Goal: Task Accomplishment & Management: Use online tool/utility

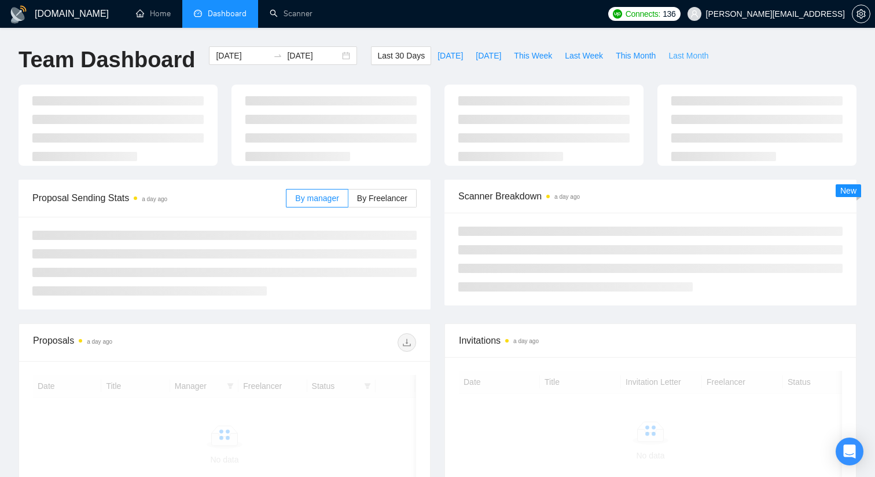
click at [675, 56] on span "Last Month" at bounding box center [689, 55] width 40 height 13
type input "[DATE]"
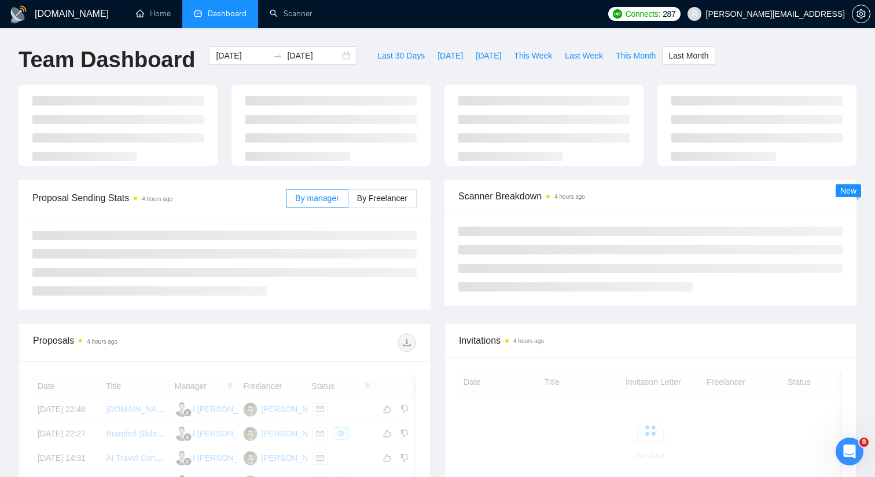
click at [260, 121] on li at bounding box center [330, 119] width 171 height 9
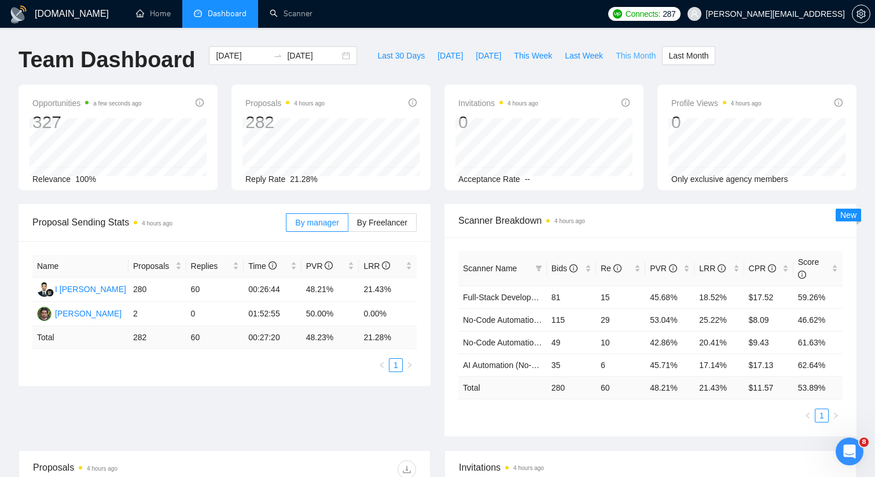
click at [648, 57] on span "This Month" at bounding box center [636, 55] width 40 height 13
type input "[DATE]"
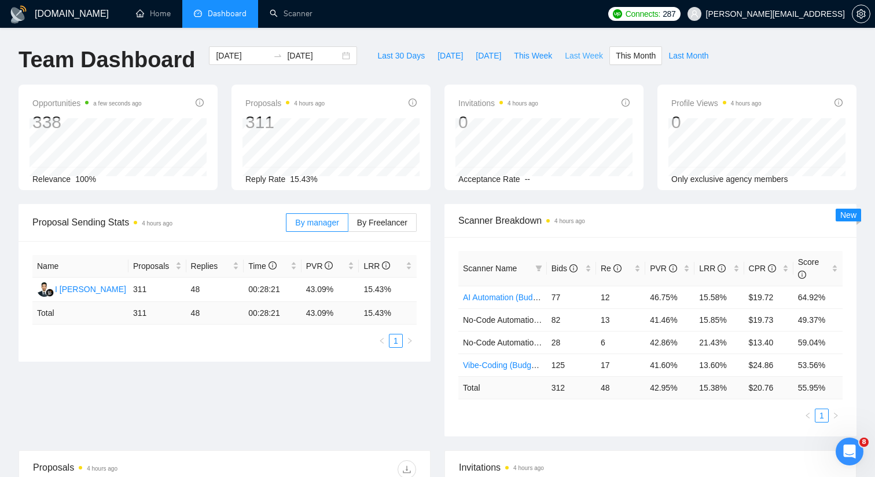
click at [587, 59] on span "Last Week" at bounding box center [584, 55] width 38 height 13
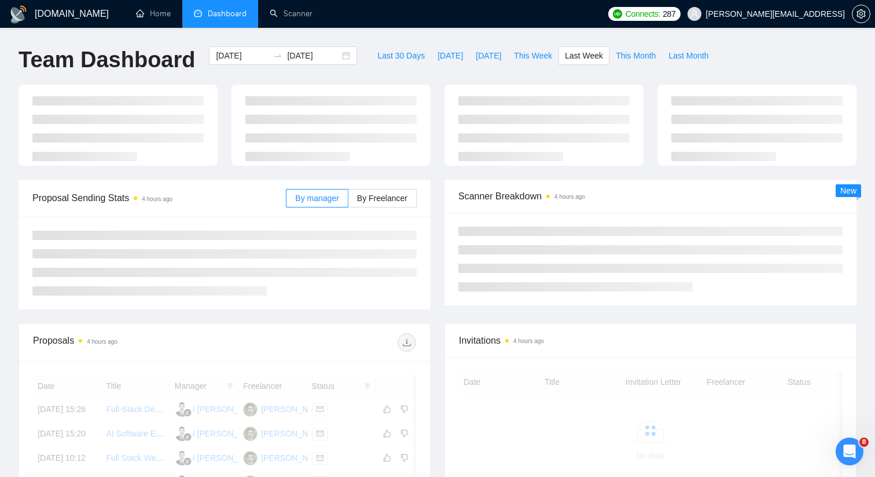
type input "[DATE]"
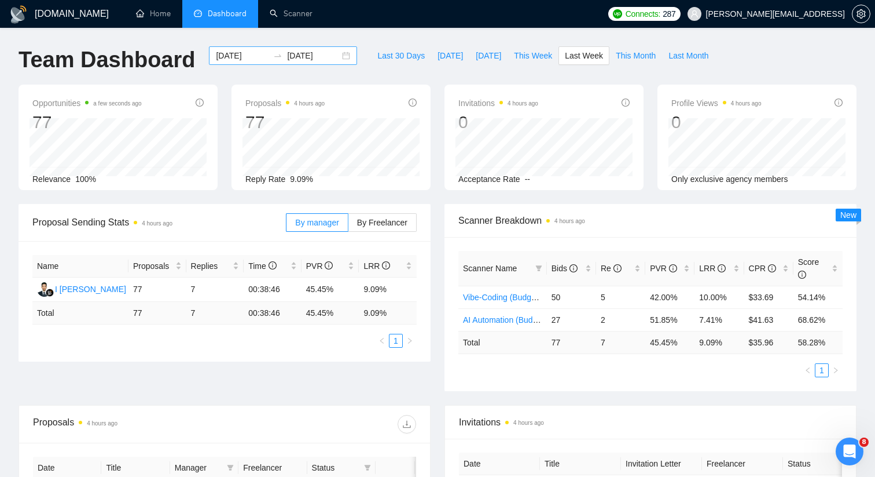
click at [336, 55] on div "[DATE] [DATE]" at bounding box center [283, 55] width 148 height 19
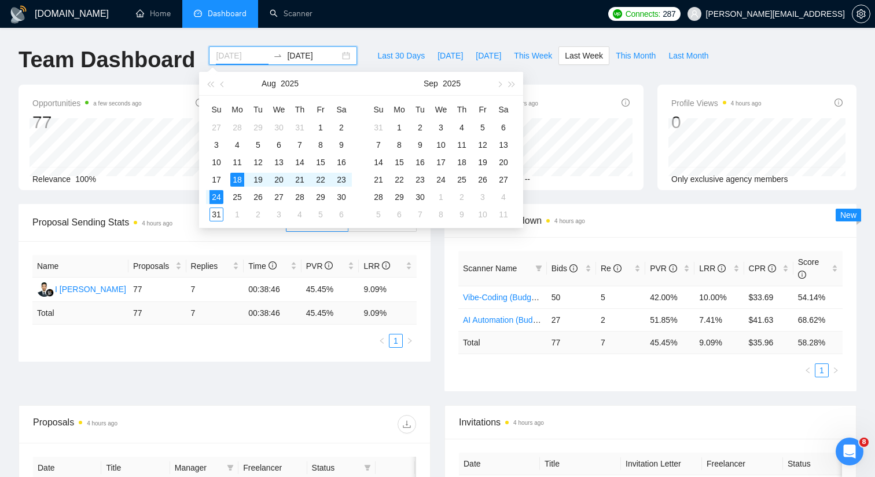
type input "[DATE]"
click at [219, 197] on div "24" at bounding box center [217, 197] width 14 height 14
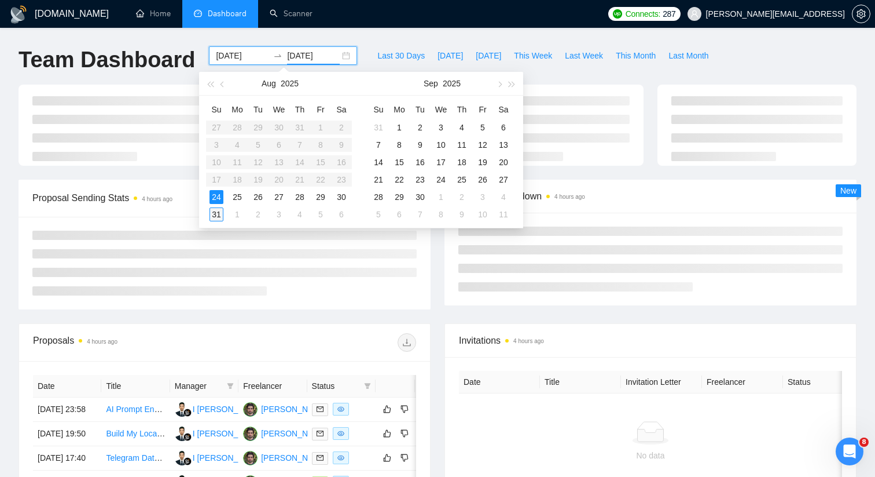
type input "[DATE]"
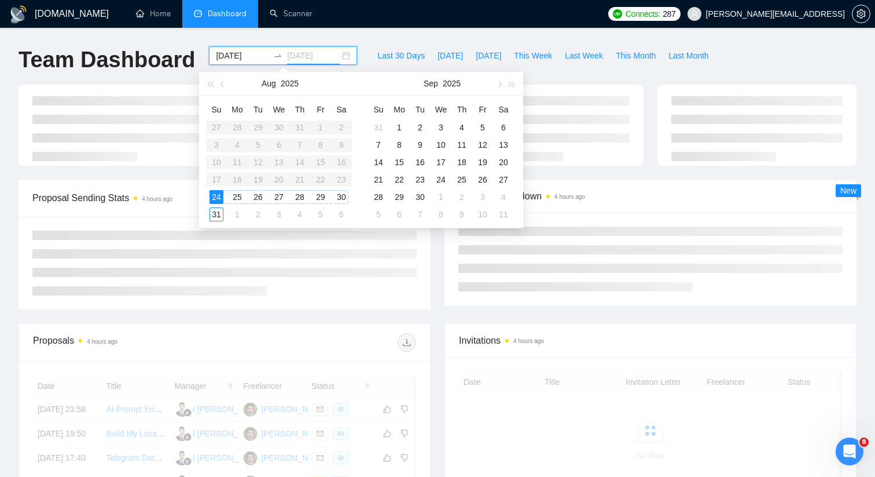
click at [218, 215] on div "31" at bounding box center [217, 214] width 14 height 14
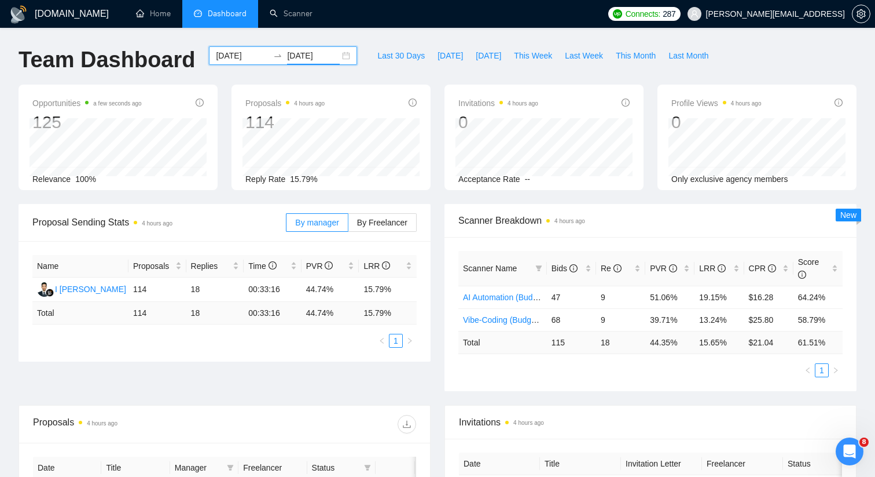
click at [430, 193] on div "Opportunities a few seconds ago 125 Relevance 100% Proposals 4 hours ago 114 [D…" at bounding box center [438, 144] width 852 height 119
click at [764, 343] on td "$ 21.04" at bounding box center [769, 342] width 49 height 23
copy td "21.04"
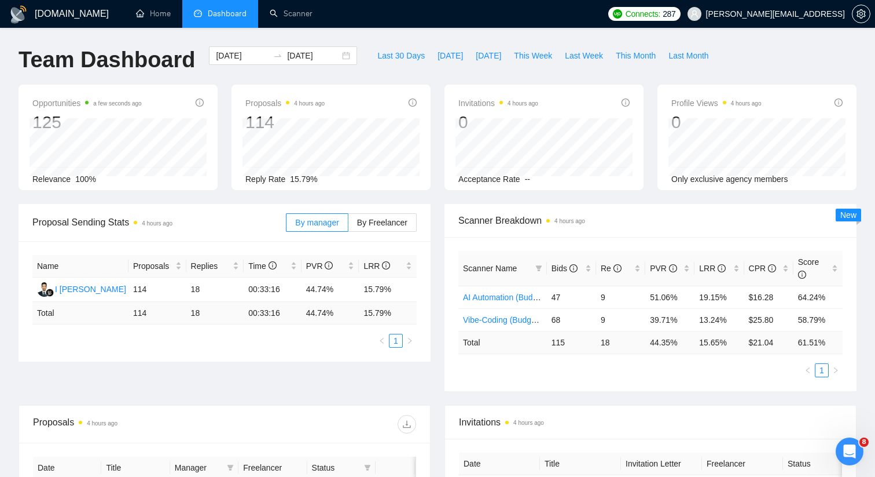
click at [675, 249] on div "Scanner Name Bids Re PVR LRR CPR Score AI Automation (Budget Filters) 47 9 51.0…" at bounding box center [651, 314] width 412 height 154
click at [714, 344] on td "15.65 %" at bounding box center [719, 342] width 49 height 23
copy td "15.65"
click at [719, 387] on div "Scanner Name Bids Re PVR LRR CPR Score AI Automation (Budget Filters) 47 9 51.0…" at bounding box center [651, 314] width 412 height 154
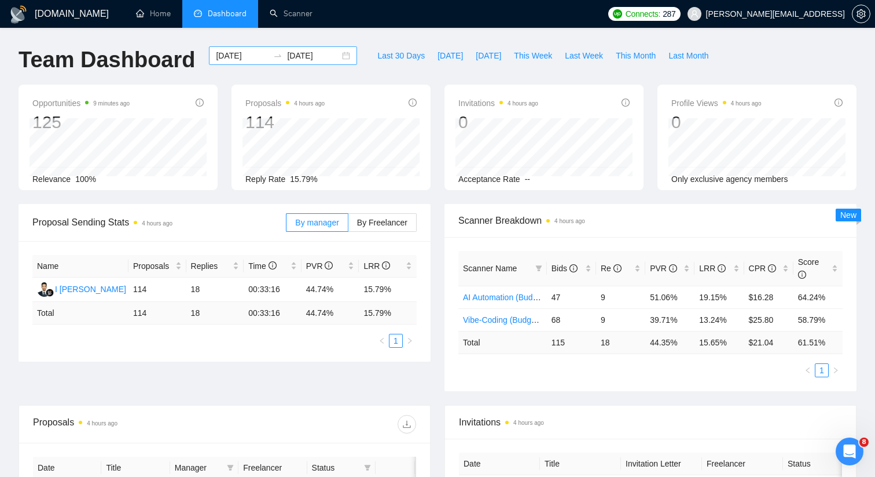
click at [339, 51] on div "[DATE] [DATE]" at bounding box center [283, 55] width 148 height 19
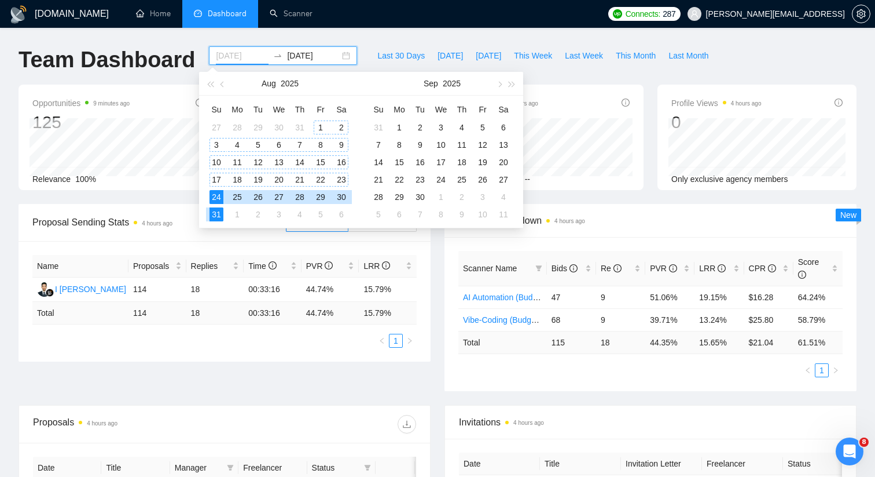
click at [323, 124] on div "1" at bounding box center [321, 127] width 14 height 14
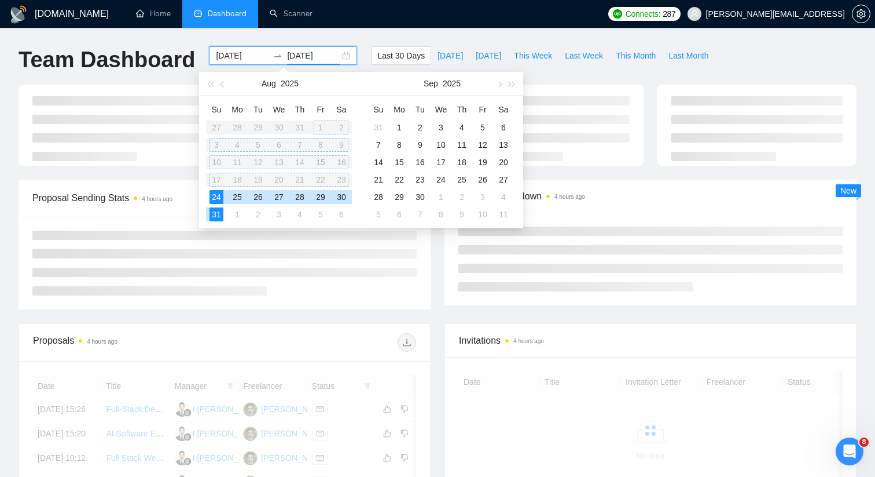
type input "[DATE]"
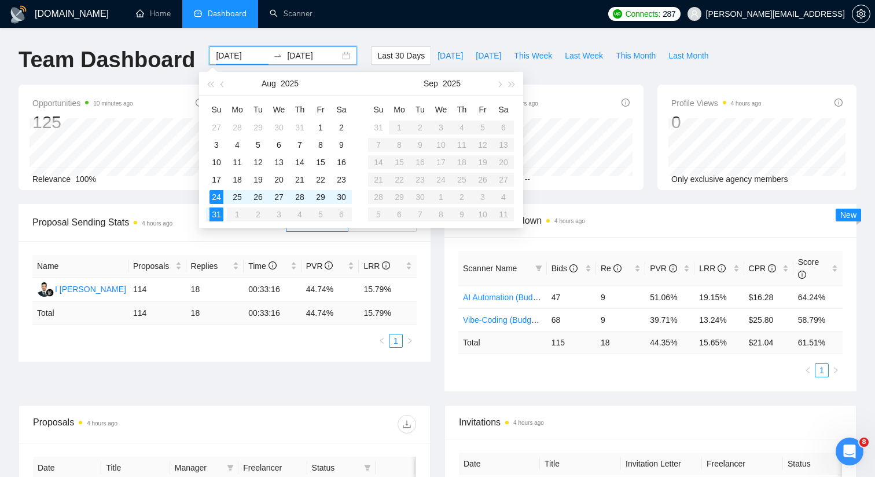
click at [235, 58] on input "[DATE]" at bounding box center [242, 55] width 53 height 13
type input "[DATE]"
click at [317, 129] on div "1" at bounding box center [321, 127] width 14 height 14
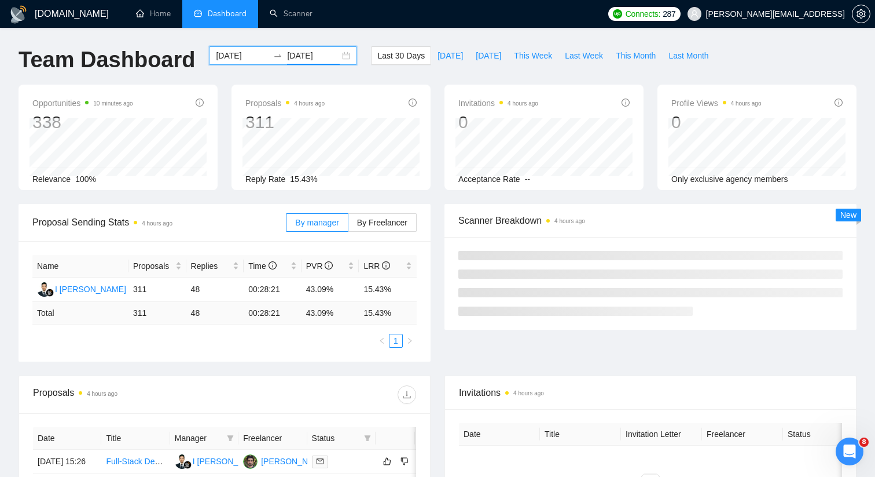
click at [306, 56] on input "[DATE]" at bounding box center [313, 55] width 53 height 13
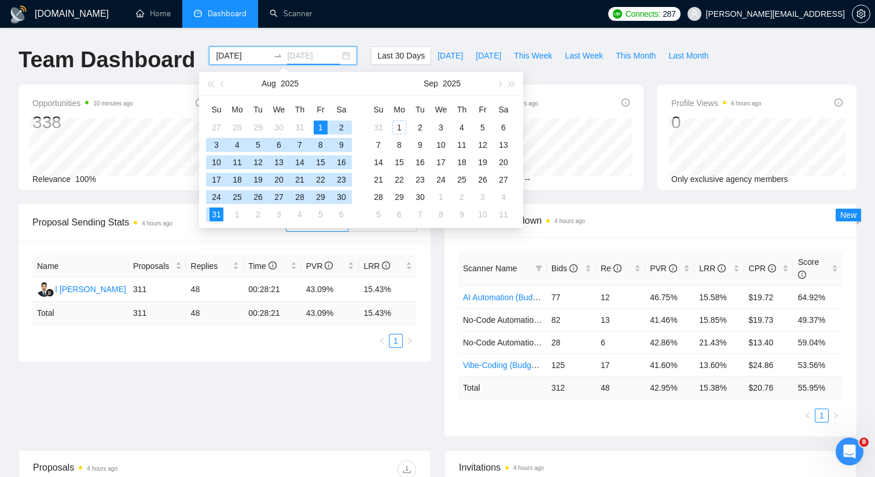
type input "[DATE]"
click at [222, 213] on div "31" at bounding box center [217, 214] width 14 height 14
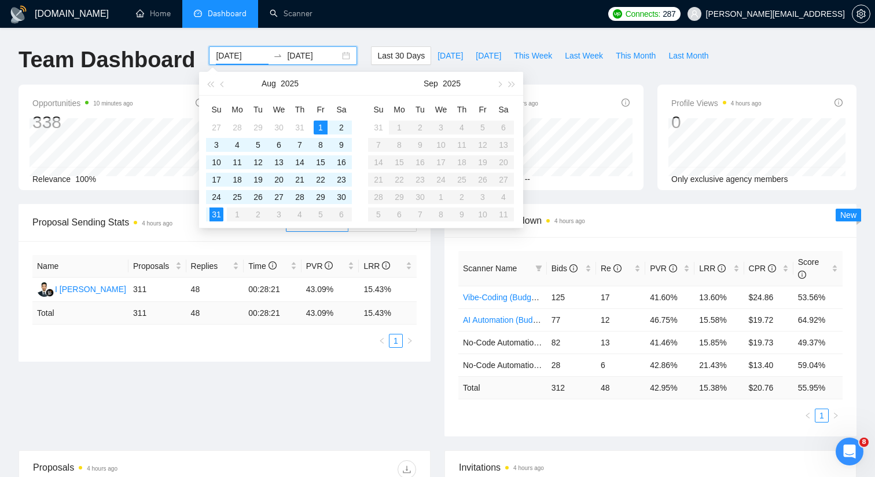
click at [218, 239] on div "Proposal Sending Stats 4 hours ago By manager By Freelancer" at bounding box center [224, 222] width 384 height 37
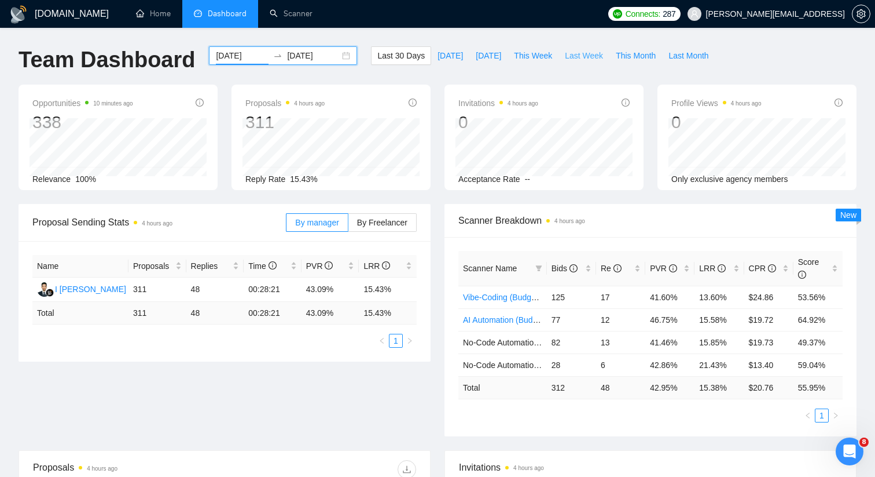
click at [596, 55] on span "Last Week" at bounding box center [584, 55] width 38 height 13
type input "[DATE]"
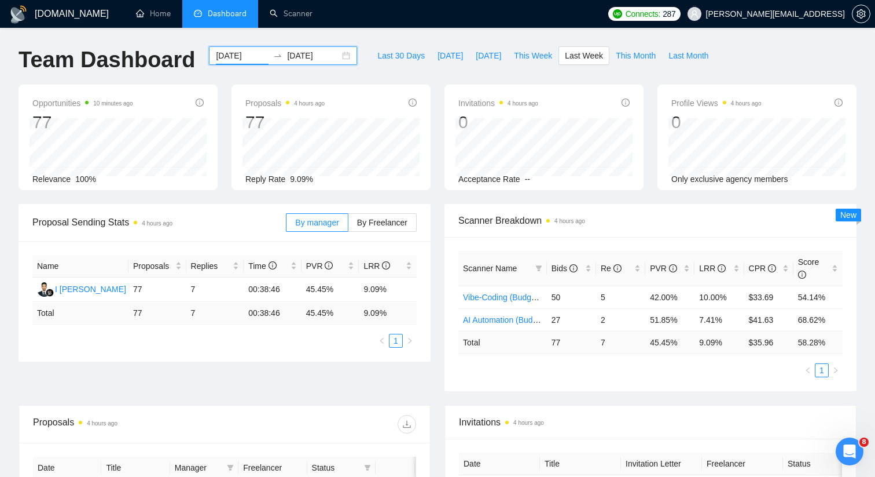
click at [332, 52] on div "[DATE] [DATE]" at bounding box center [283, 55] width 148 height 19
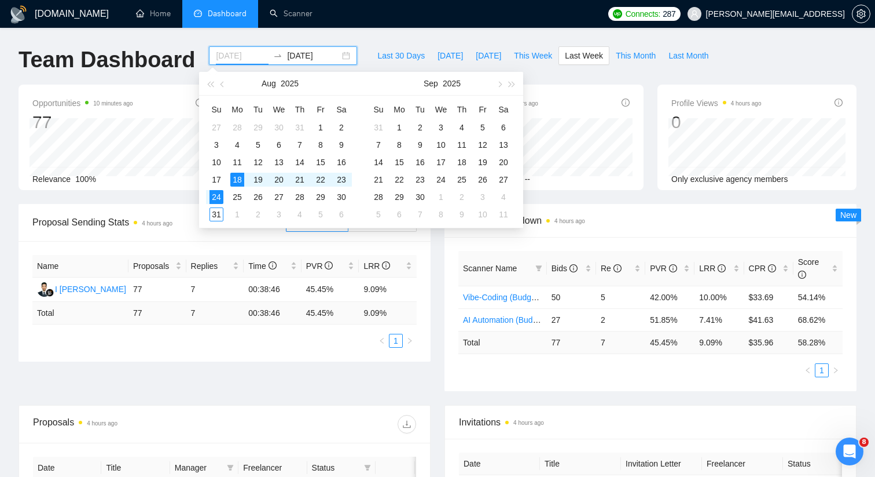
type input "[DATE]"
click at [216, 197] on div "24" at bounding box center [217, 197] width 14 height 14
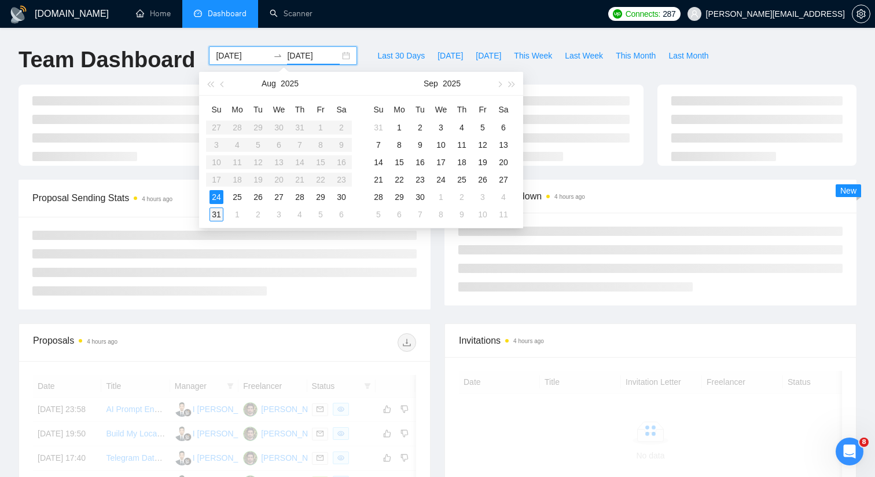
type input "[DATE]"
click at [217, 211] on div "31" at bounding box center [217, 214] width 14 height 14
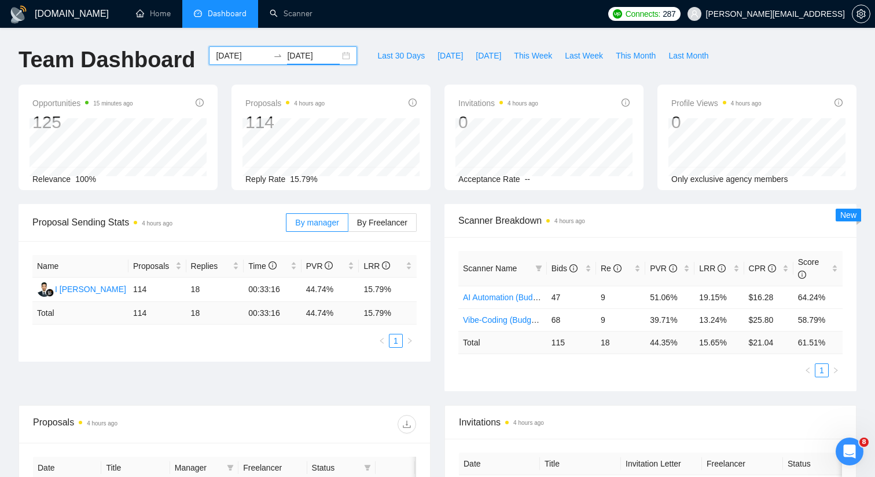
click at [340, 55] on div "[DATE] [DATE]" at bounding box center [283, 55] width 148 height 19
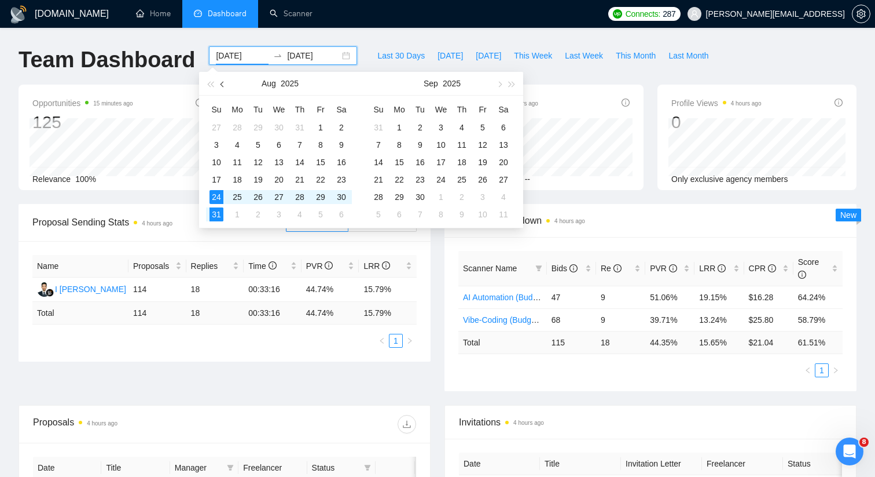
click at [222, 85] on span "button" at bounding box center [224, 84] width 6 height 6
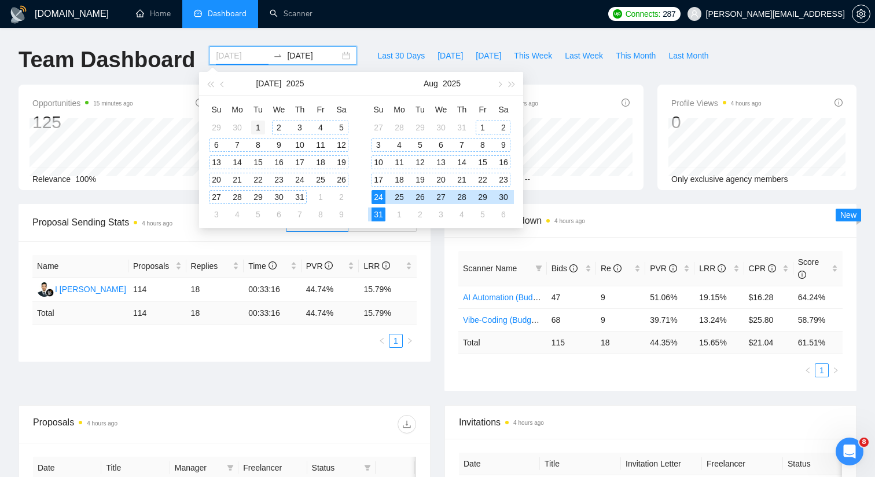
type input "[DATE]"
click at [263, 125] on div "1" at bounding box center [258, 127] width 14 height 14
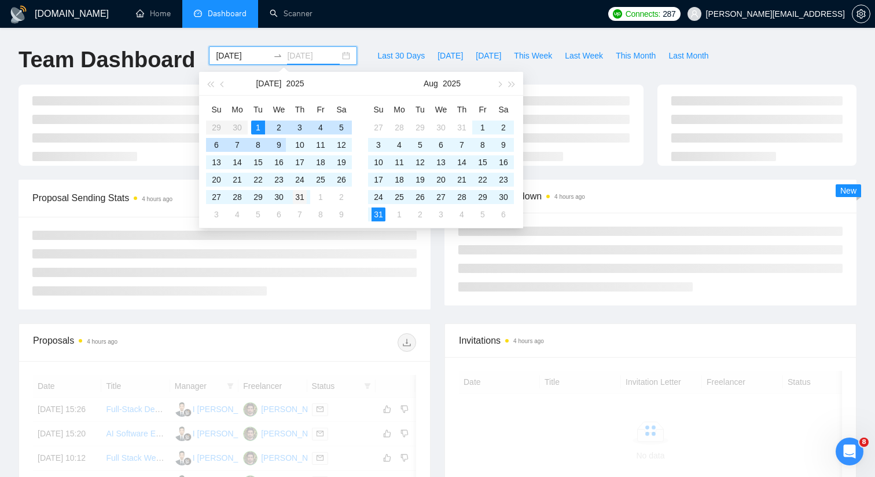
type input "[DATE]"
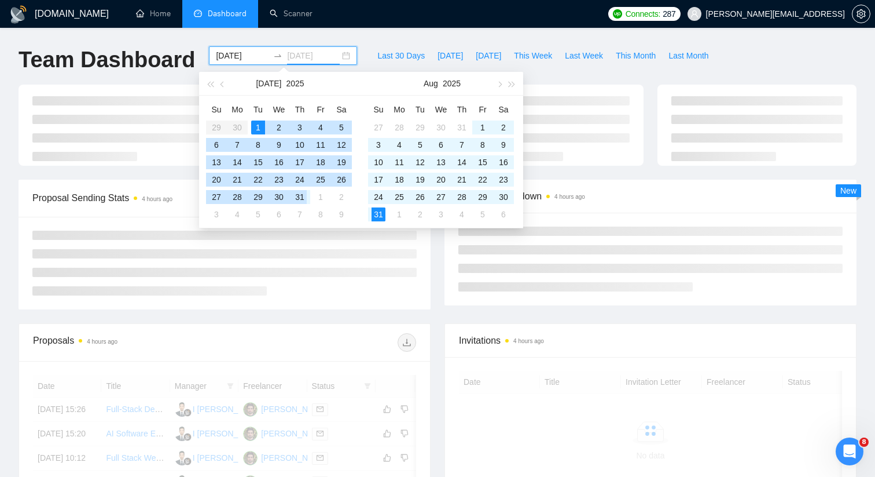
click at [299, 198] on div "31" at bounding box center [300, 197] width 14 height 14
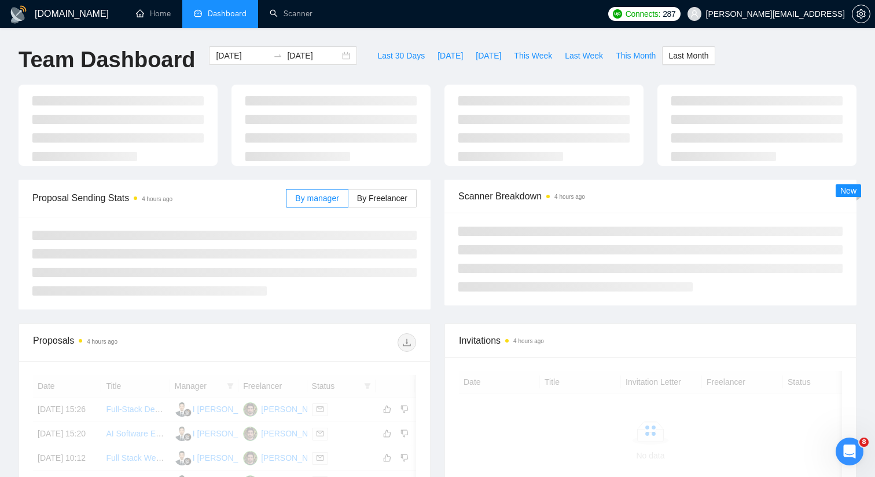
click at [226, 153] on div at bounding box center [331, 125] width 213 height 81
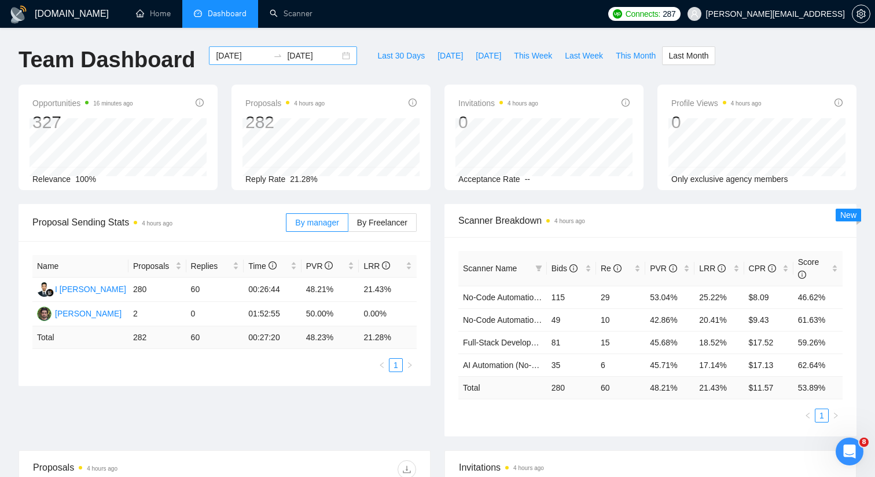
click at [334, 56] on div "[DATE] [DATE]" at bounding box center [283, 55] width 148 height 19
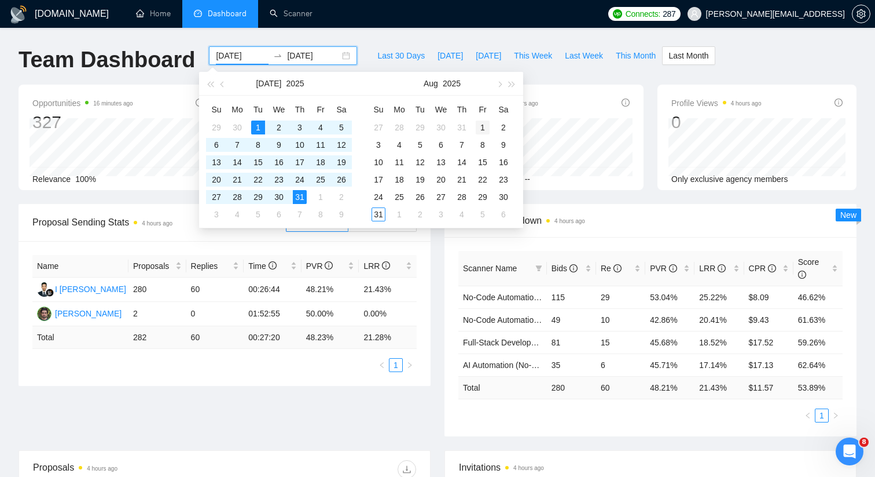
type input "[DATE]"
click at [481, 129] on div "1" at bounding box center [483, 127] width 14 height 14
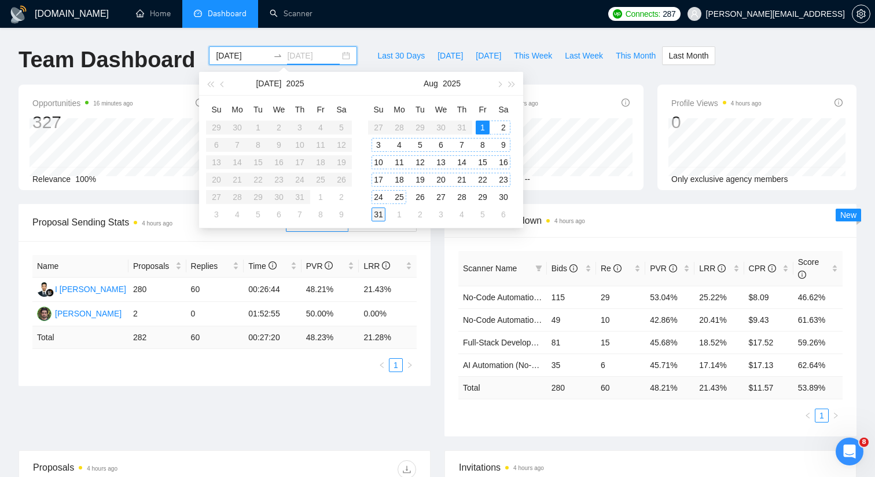
type input "[DATE]"
click at [372, 213] on div "31" at bounding box center [379, 214] width 14 height 14
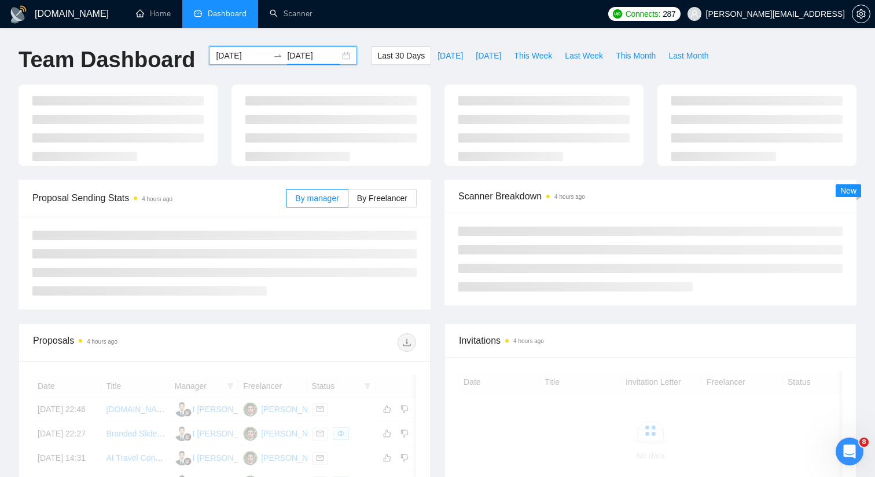
type input "[DATE]"
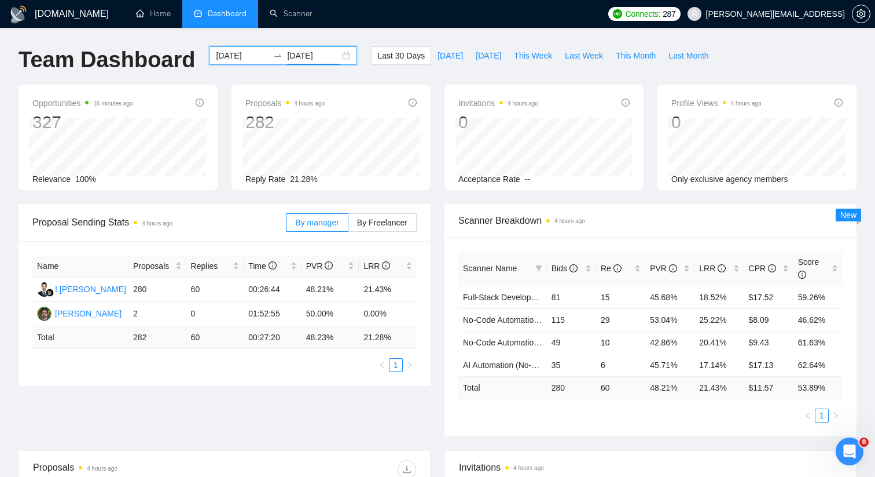
click at [336, 52] on div "[DATE] [DATE]" at bounding box center [283, 55] width 148 height 19
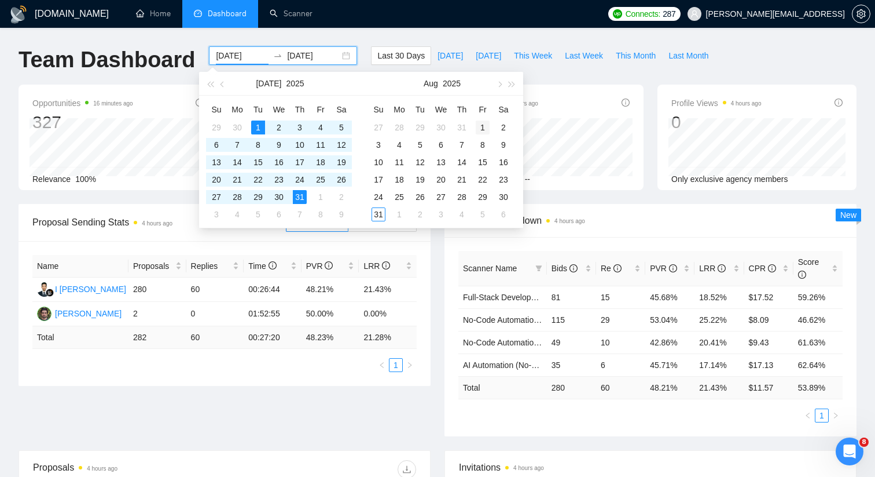
type input "[DATE]"
click at [486, 129] on div "1" at bounding box center [483, 127] width 14 height 14
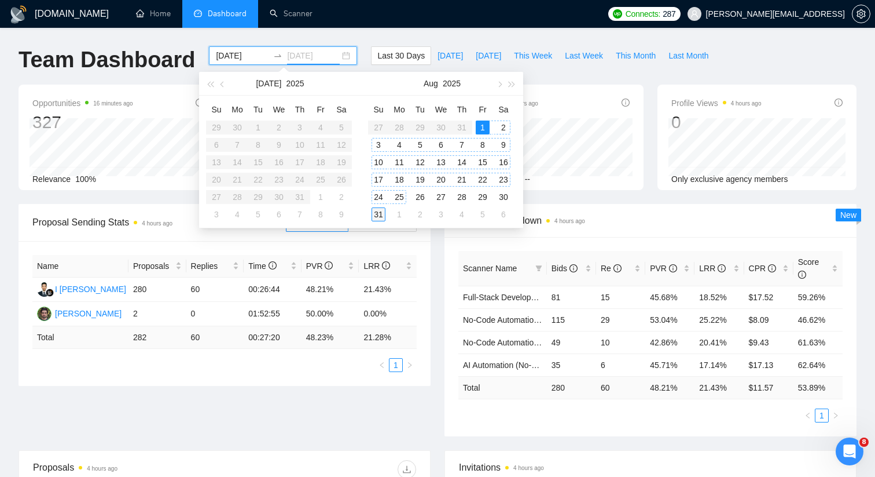
type input "[DATE]"
click at [376, 214] on div "31" at bounding box center [379, 214] width 14 height 14
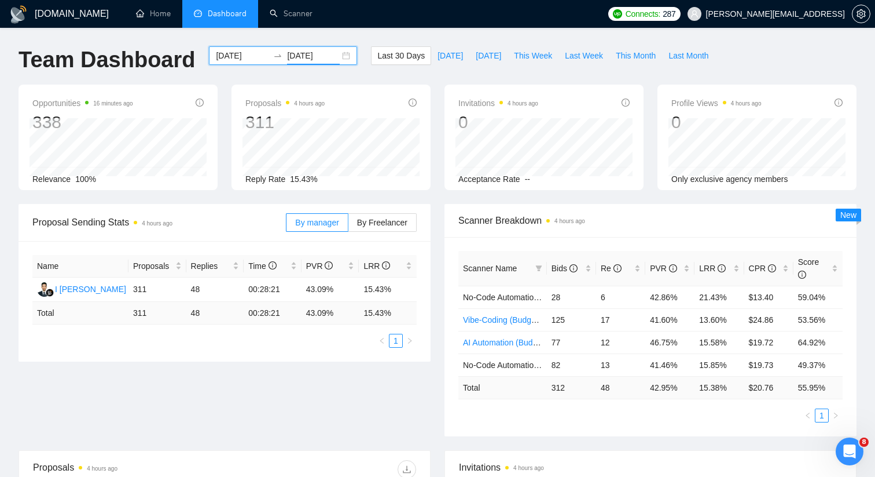
click at [342, 54] on div "[DATE] [DATE]" at bounding box center [283, 55] width 148 height 19
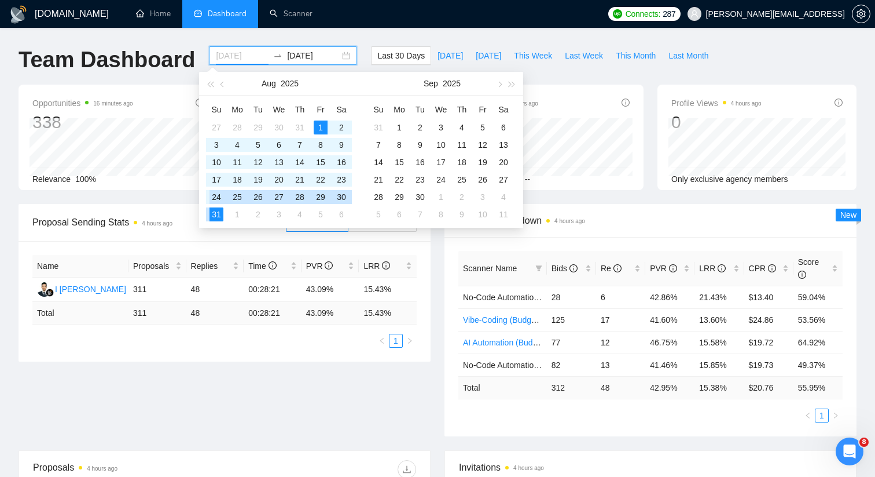
click at [213, 196] on div "24" at bounding box center [217, 197] width 14 height 14
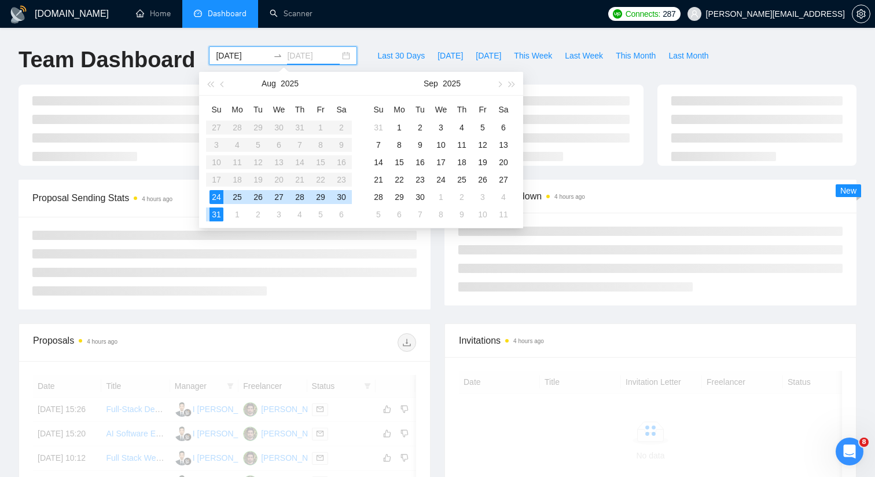
click at [213, 217] on div "31" at bounding box center [217, 214] width 14 height 14
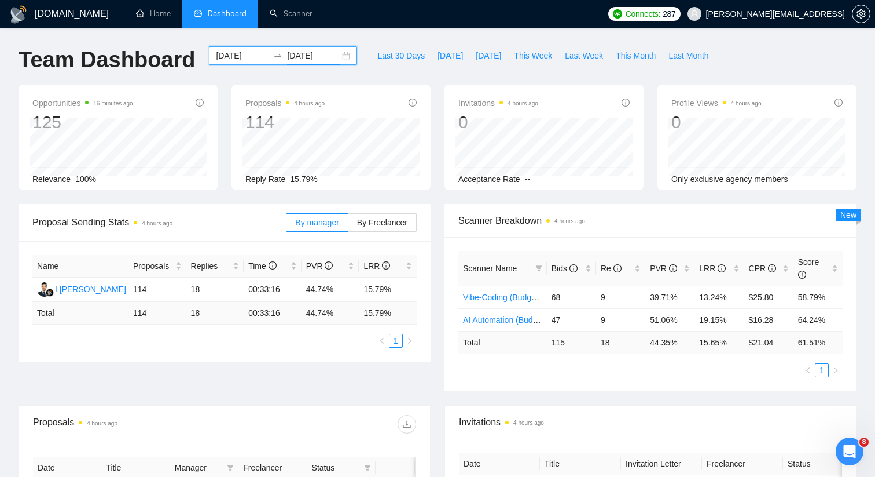
click at [334, 58] on div "[DATE] [DATE]" at bounding box center [283, 55] width 148 height 19
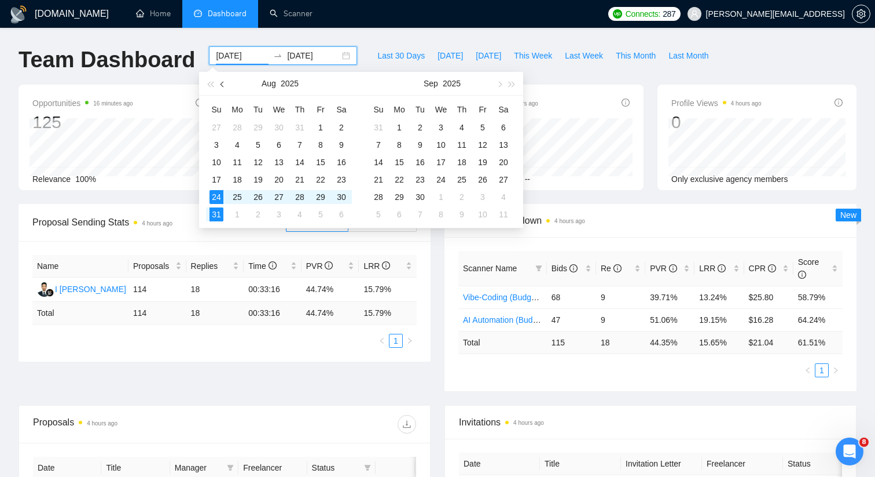
click at [223, 82] on span "button" at bounding box center [224, 84] width 6 height 6
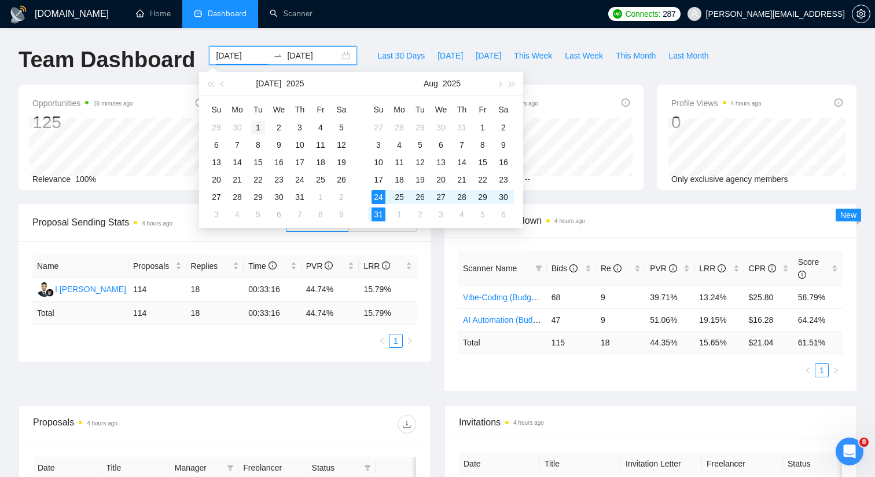
type input "[DATE]"
click at [252, 128] on div "1" at bounding box center [258, 127] width 14 height 14
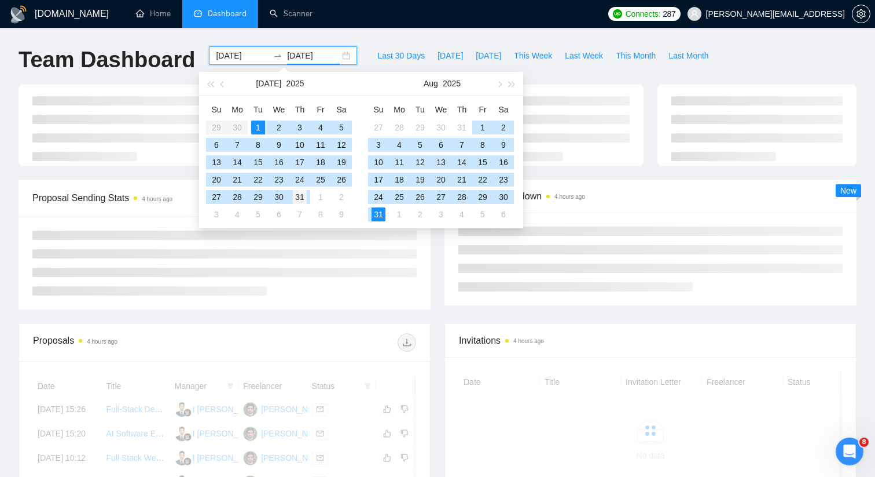
type input "[DATE]"
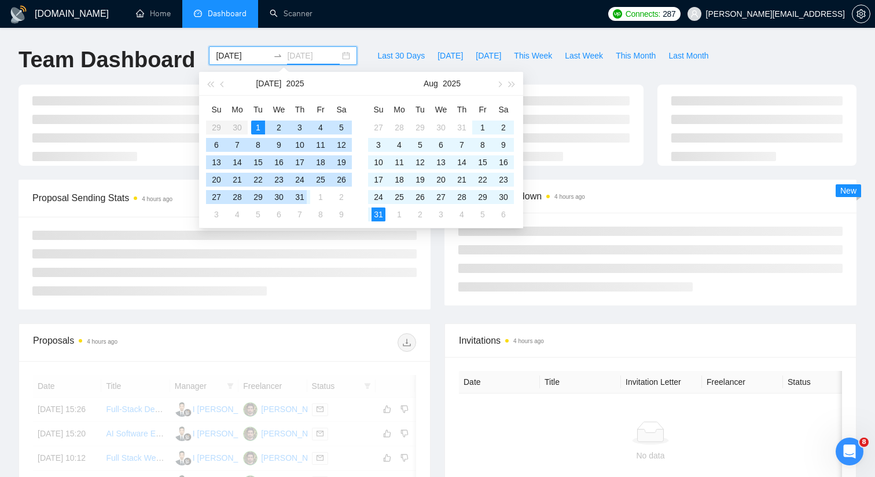
click at [298, 199] on div "31" at bounding box center [300, 197] width 14 height 14
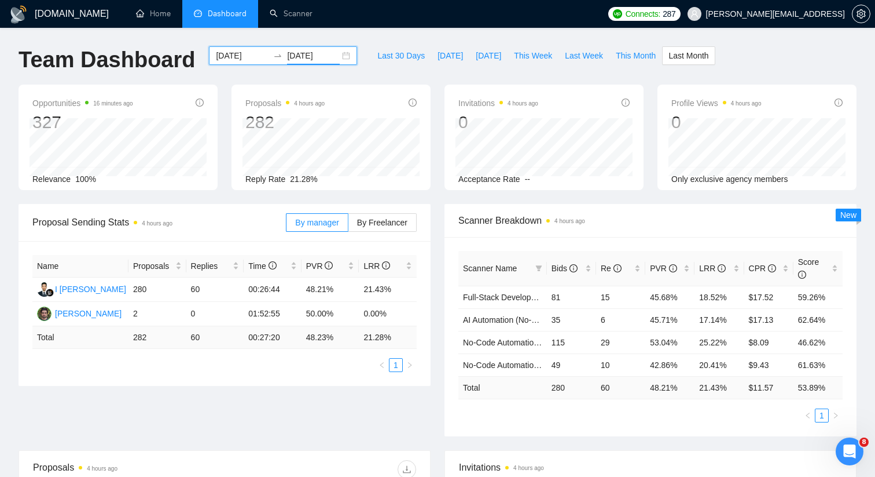
click at [335, 54] on div "[DATE] [DATE]" at bounding box center [283, 55] width 148 height 19
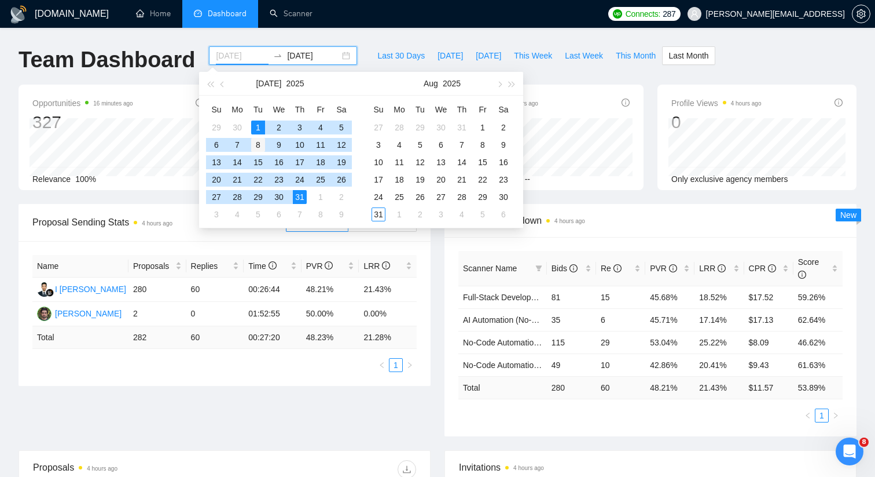
type input "[DATE]"
click at [258, 144] on div "8" at bounding box center [258, 145] width 14 height 14
type input "[DATE]"
click at [416, 144] on div "5" at bounding box center [420, 145] width 14 height 14
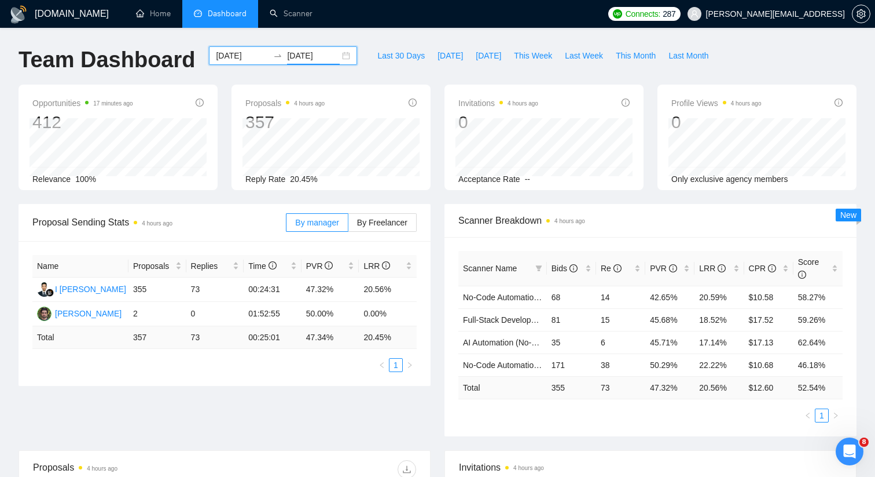
click at [440, 188] on div "Invitations 4 hours ago 0 Acceptance Rate --" at bounding box center [544, 137] width 213 height 105
click at [336, 54] on div "[DATE] [DATE]" at bounding box center [283, 55] width 148 height 19
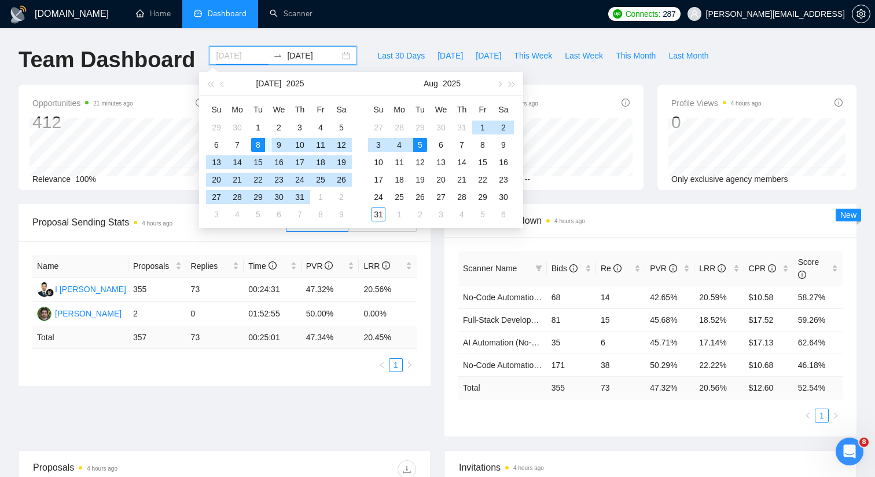
type input "[DATE]"
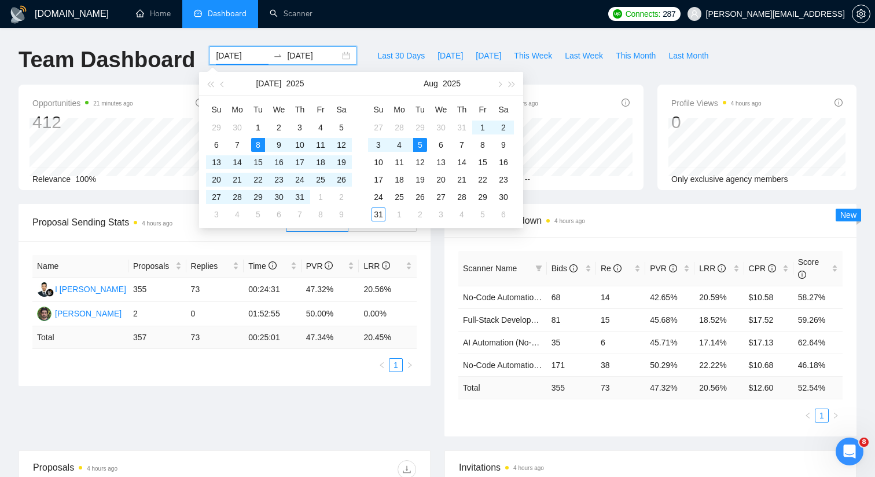
click at [430, 281] on div "Name Proposals Replies Time PVR LRR I [PERSON_NAME] [PERSON_NAME] Wintara 355 7…" at bounding box center [225, 313] width 412 height 145
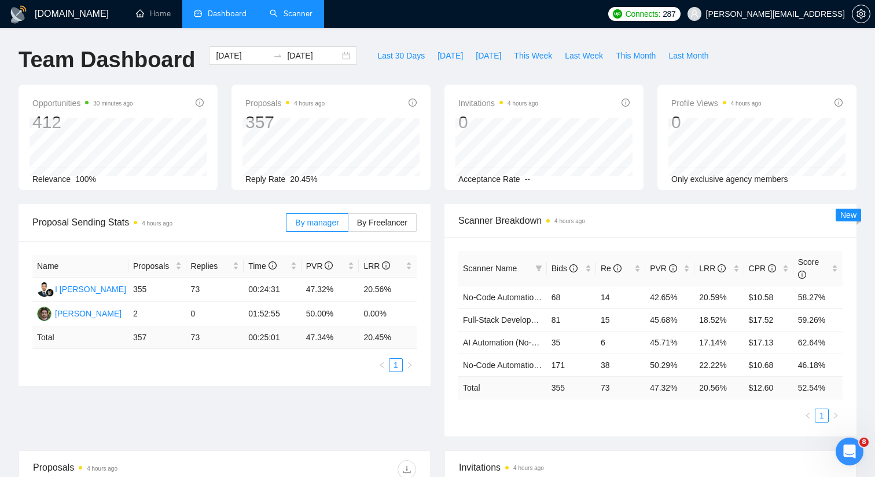
click at [276, 19] on link "Scanner" at bounding box center [291, 14] width 43 height 10
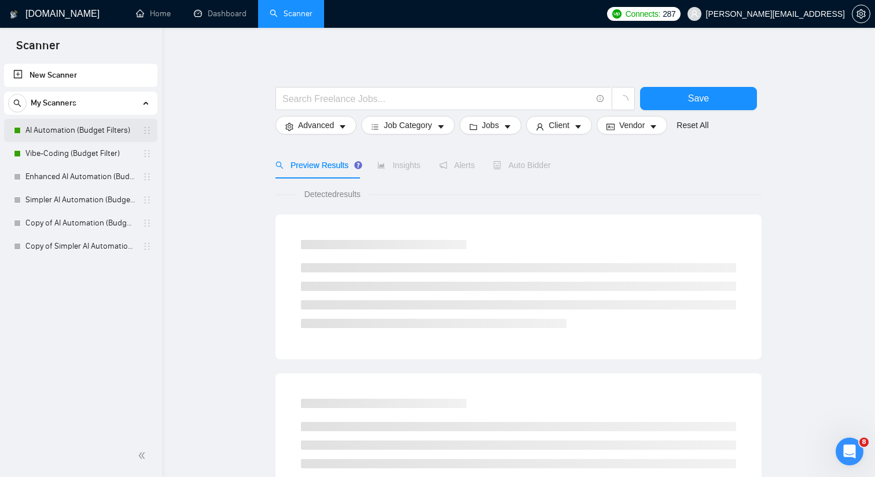
click at [110, 130] on link "AI Automation (Budget Filters)" at bounding box center [80, 130] width 110 height 23
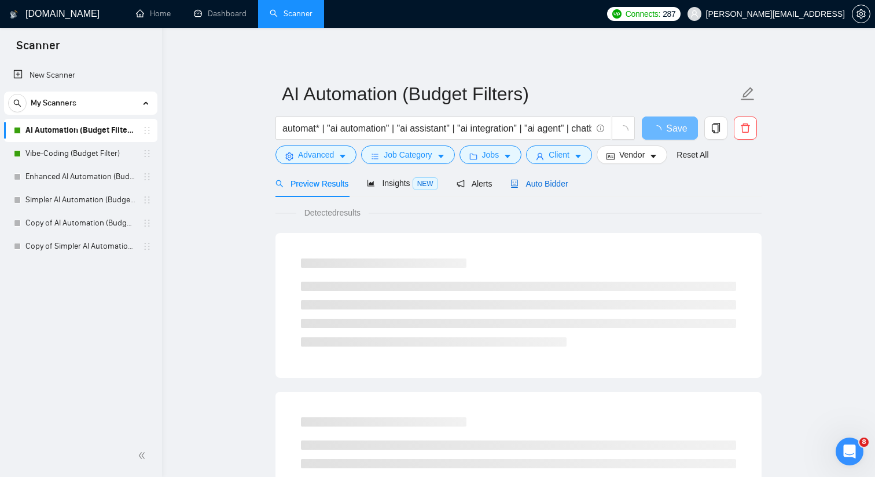
click at [542, 187] on span "Auto Bidder" at bounding box center [539, 183] width 57 height 9
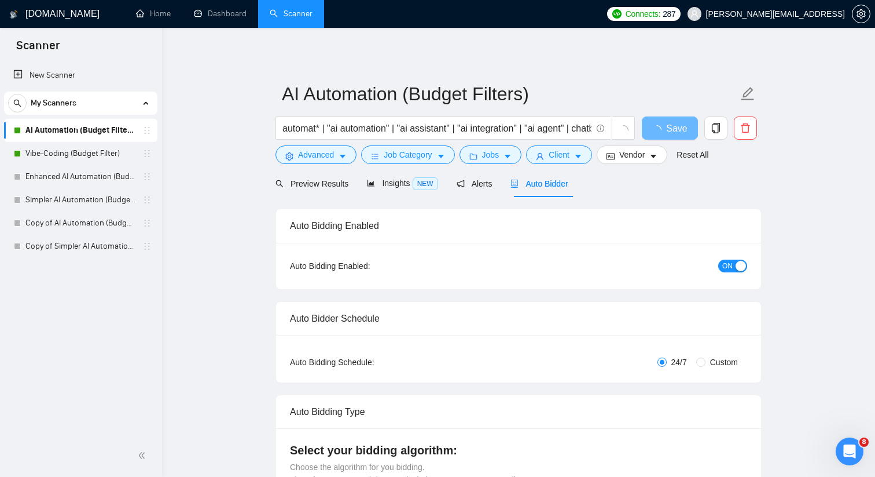
checkbox input "true"
click at [728, 266] on span "ON" at bounding box center [728, 265] width 10 height 13
click at [673, 125] on span "Save" at bounding box center [669, 128] width 21 height 14
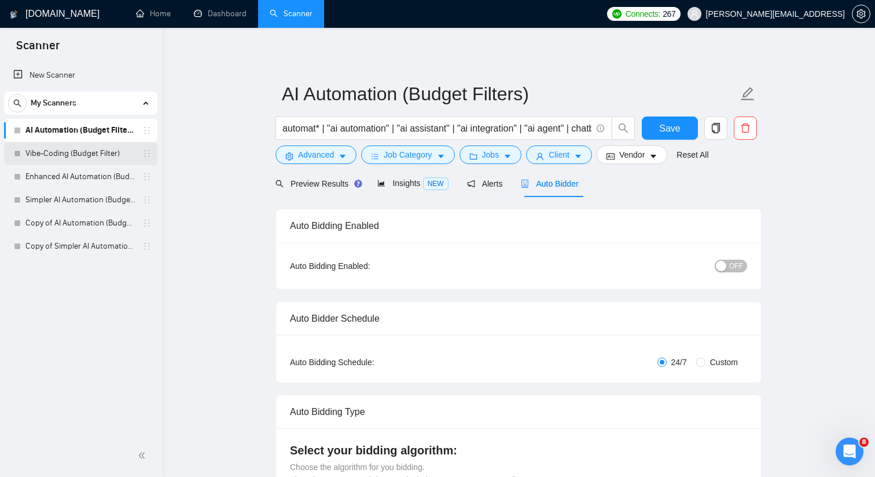
click at [118, 147] on link "Vibe-Coding (Budget Filter)" at bounding box center [80, 153] width 110 height 23
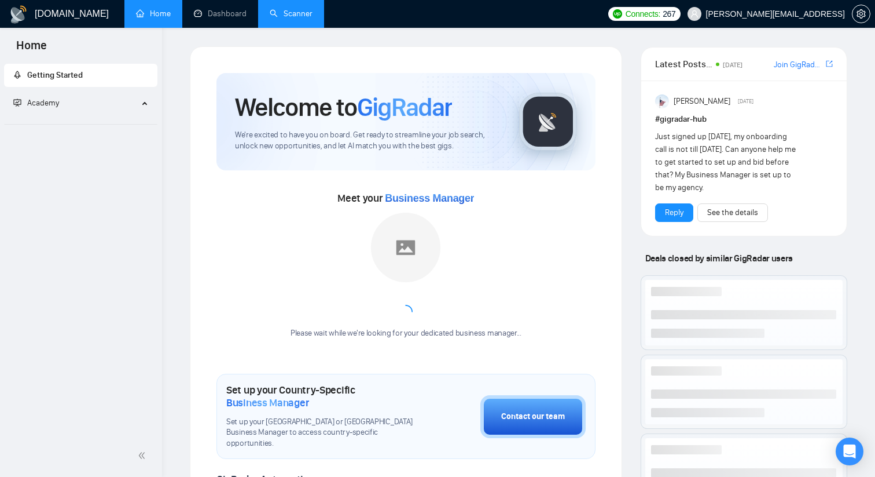
click at [292, 14] on link "Scanner" at bounding box center [291, 14] width 43 height 10
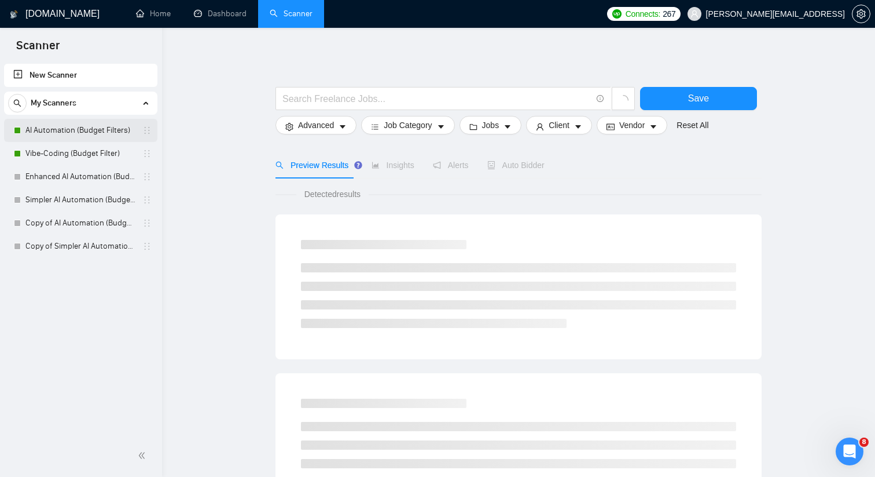
click at [93, 127] on link "AI Automation (Budget Filters)" at bounding box center [80, 130] width 110 height 23
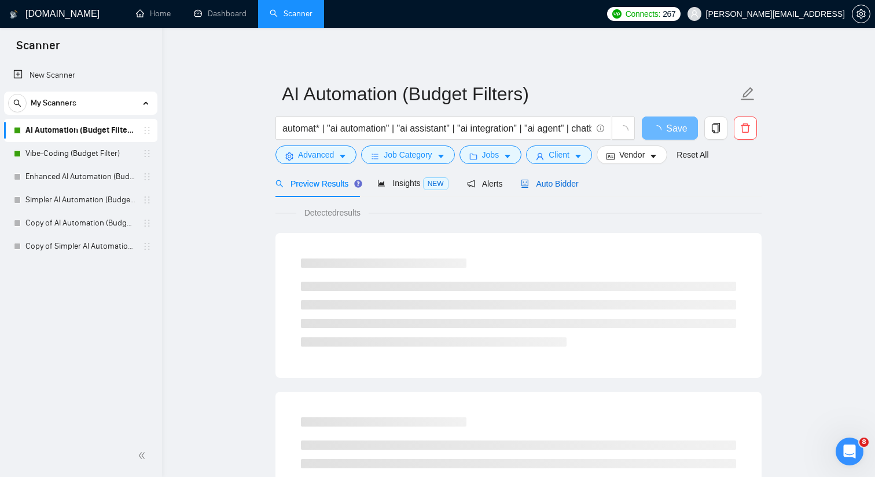
click at [526, 178] on div "Auto Bidder" at bounding box center [549, 183] width 57 height 13
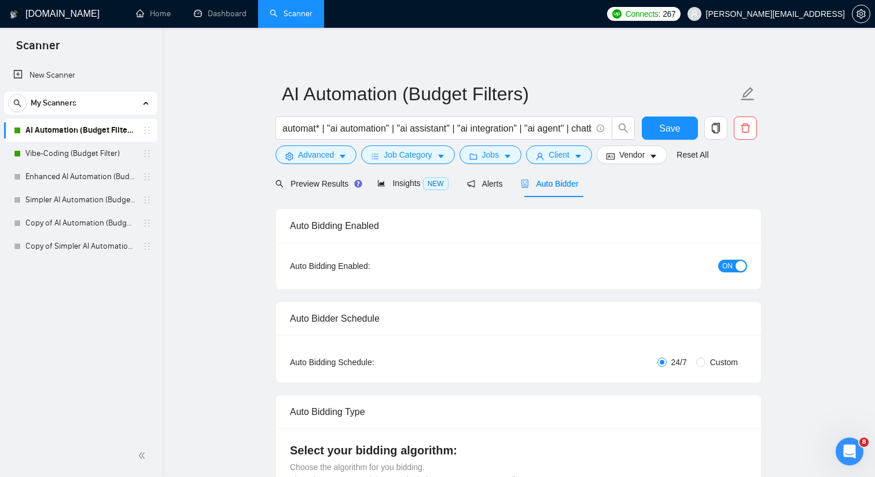
click at [728, 267] on span "ON" at bounding box center [728, 265] width 10 height 13
click at [107, 155] on link "Vibe-Coding (Budget Filter)" at bounding box center [80, 153] width 110 height 23
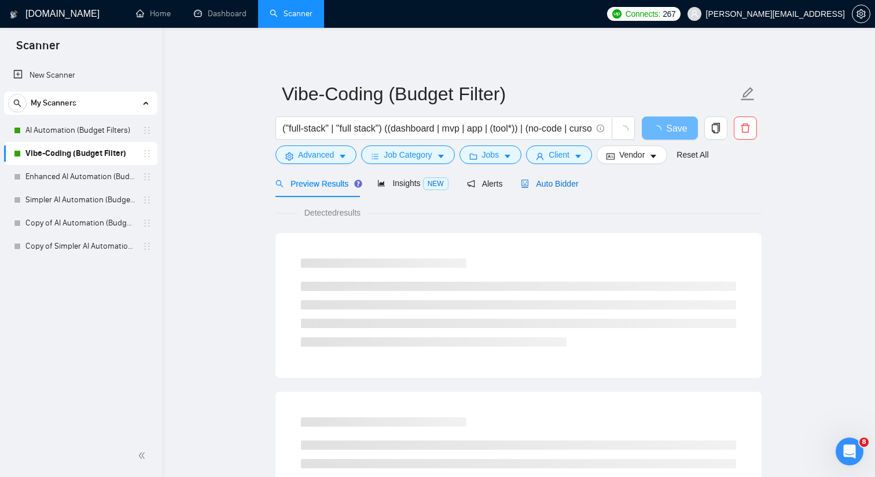
click at [568, 184] on span "Auto Bidder" at bounding box center [549, 183] width 57 height 9
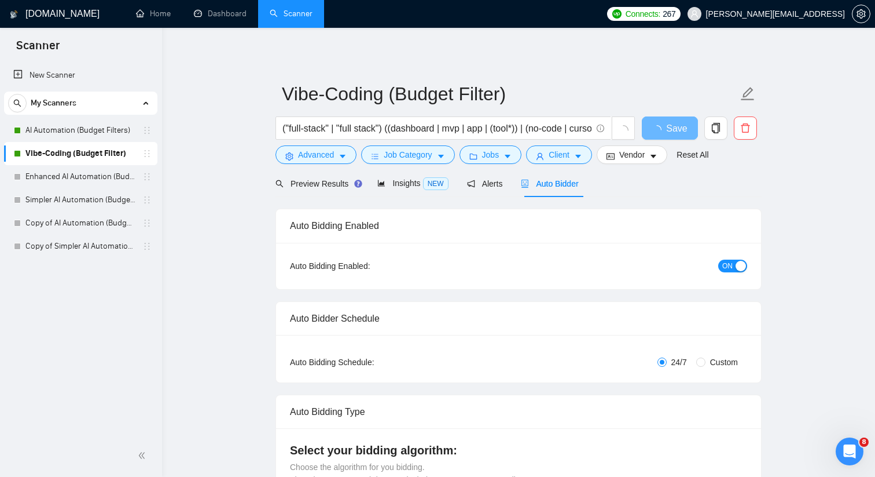
click at [739, 266] on div "button" at bounding box center [741, 266] width 10 height 10
click at [681, 131] on div "Reset all filters" at bounding box center [698, 133] width 63 height 20
click at [654, 131] on button "Save" at bounding box center [670, 127] width 56 height 23
click at [72, 131] on link "AI Automation (Budget Filters)" at bounding box center [80, 130] width 110 height 23
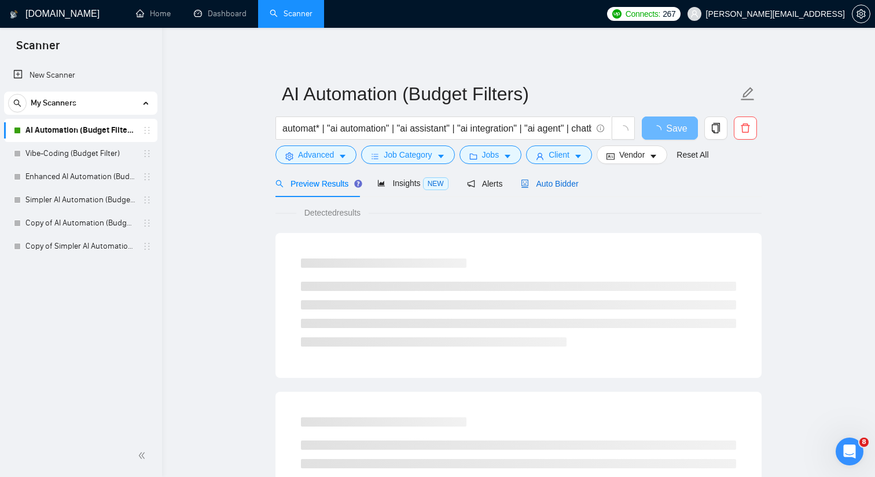
click at [561, 183] on span "Auto Bidder" at bounding box center [549, 183] width 57 height 9
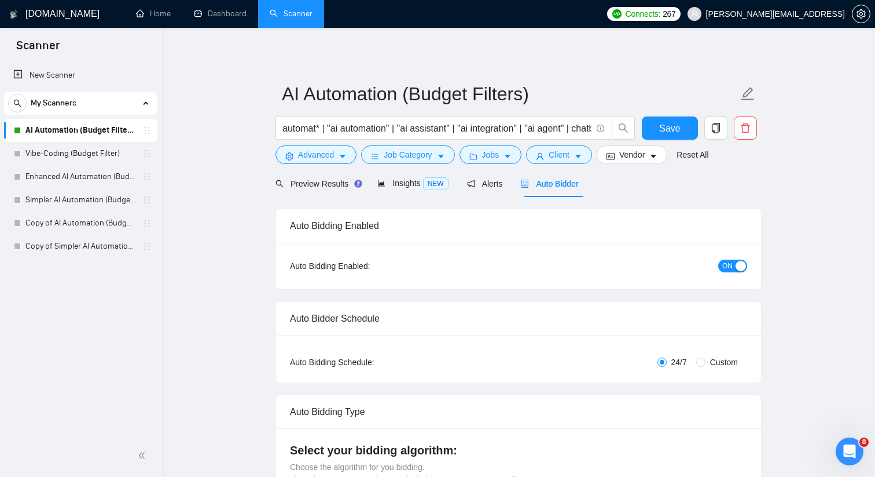
click at [732, 262] on span "ON" at bounding box center [728, 265] width 10 height 13
click at [668, 196] on div "Preview Results Insights NEW Alerts Auto Bidder" at bounding box center [519, 183] width 486 height 27
